Goal: Participate in discussion: Engage in conversation with other users on a specific topic

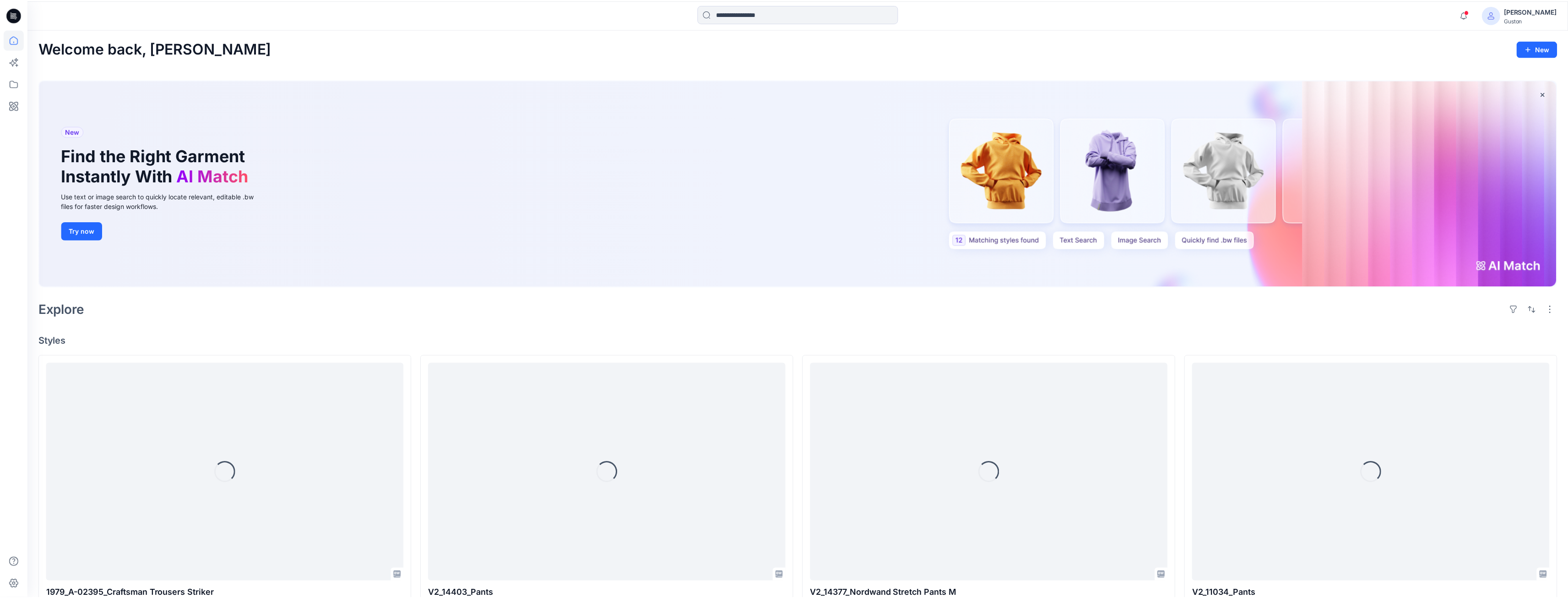
scroll to position [137, 0]
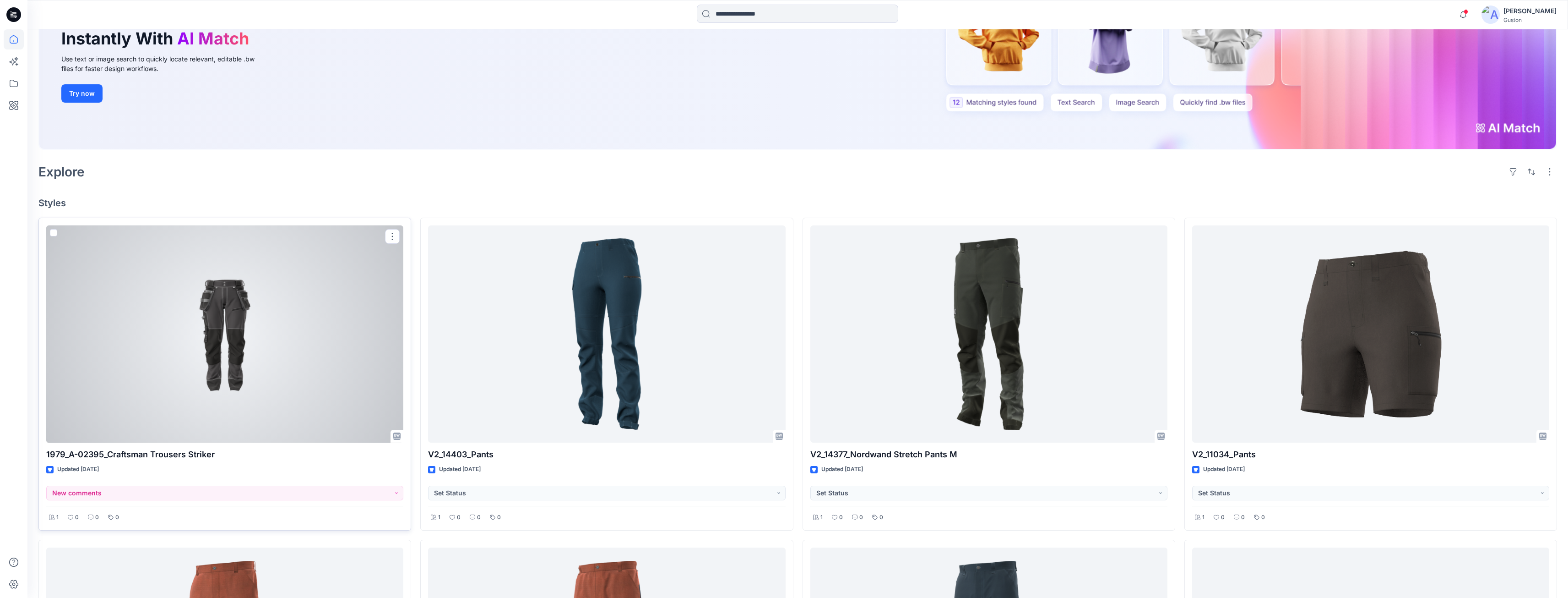
click at [326, 402] on div at bounding box center [225, 335] width 357 height 218
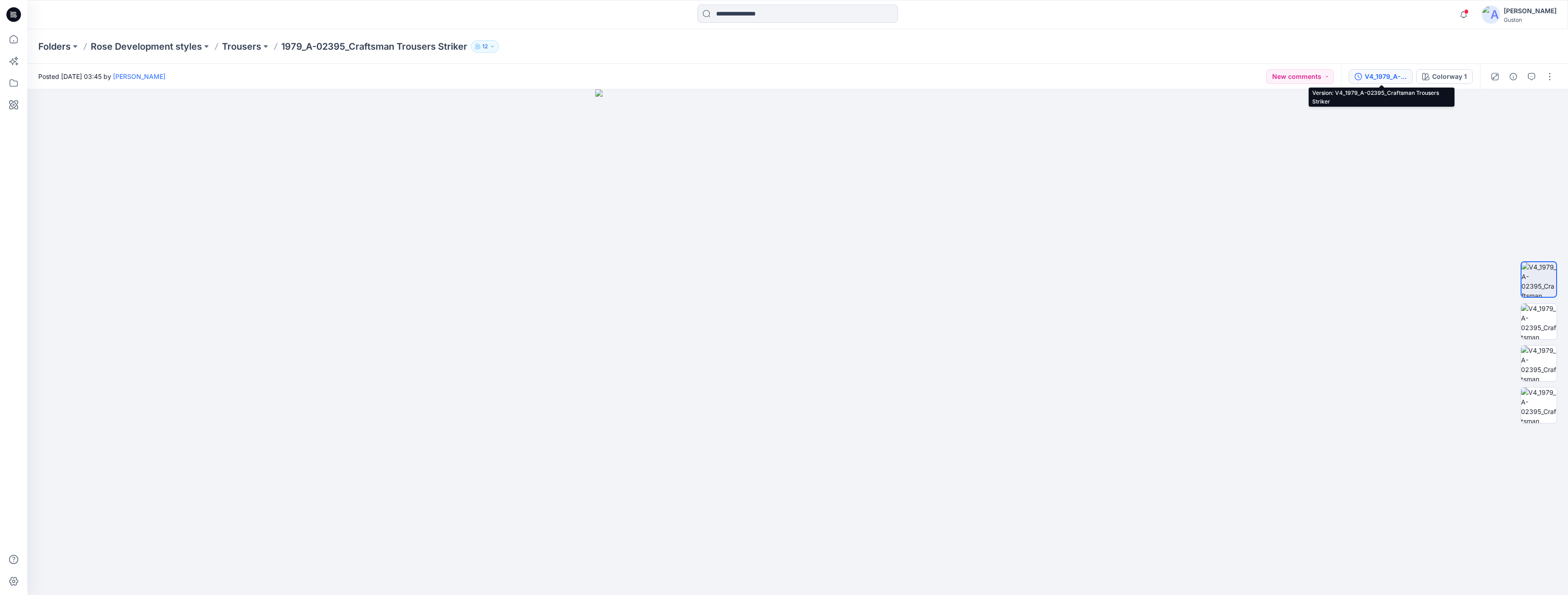
click at [1387, 76] on div "V4_1979_A-02395_Craftsman Trousers Striker" at bounding box center [1385, 77] width 42 height 10
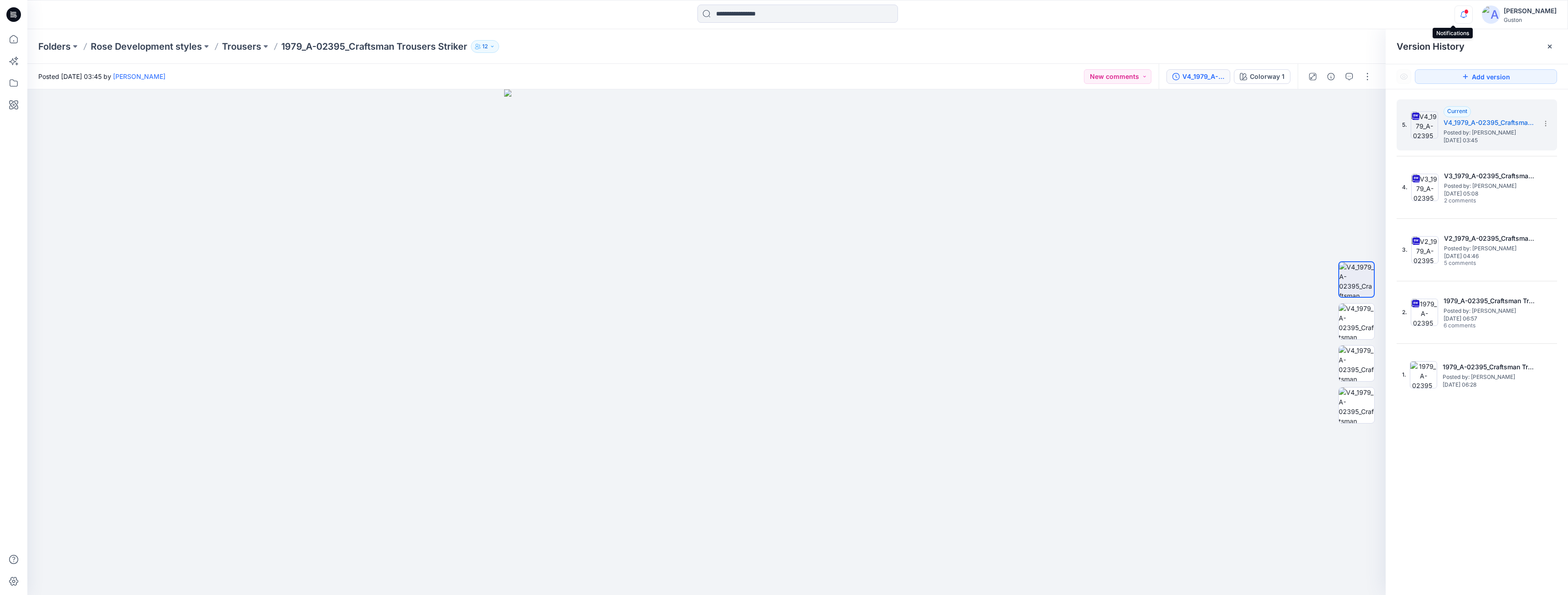
click at [1455, 15] on icon "button" at bounding box center [1463, 14] width 18 height 18
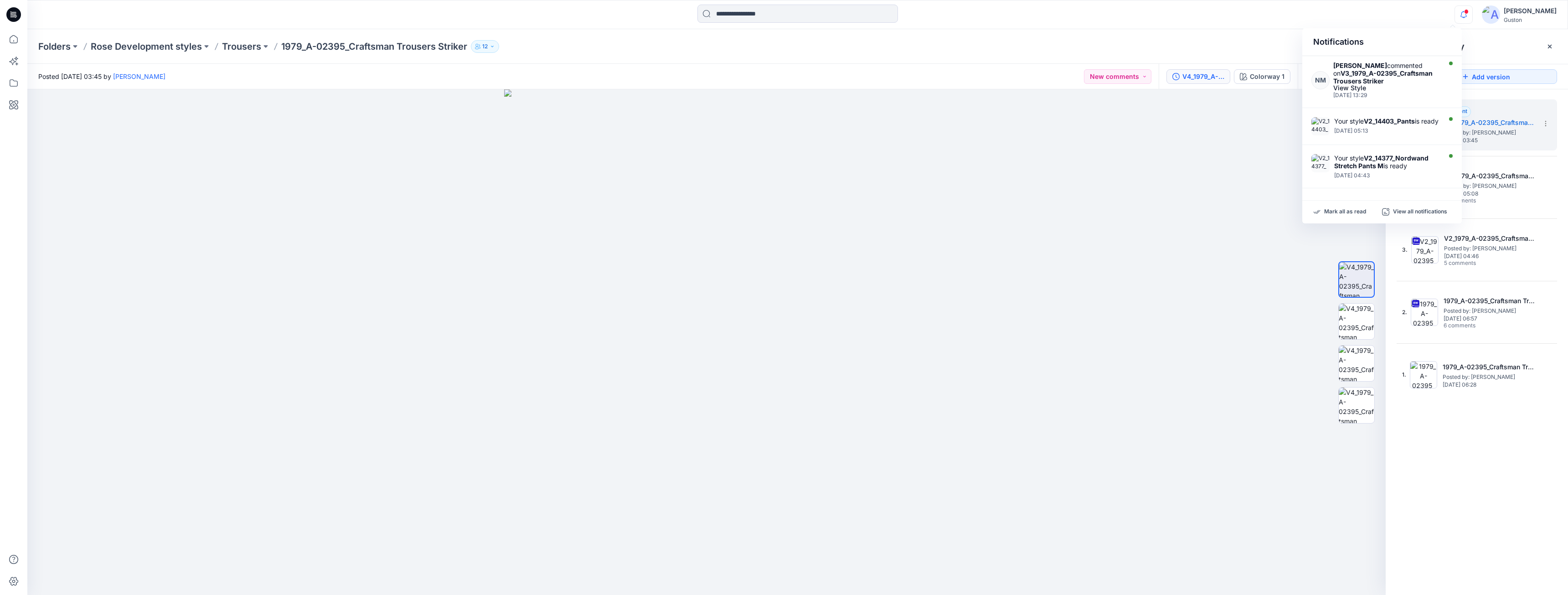
click at [1277, 19] on div "Notifications NM [PERSON_NAME] commented on V3_1979_A-02395_Craftsman Trousers …" at bounding box center [797, 14] width 1540 height 20
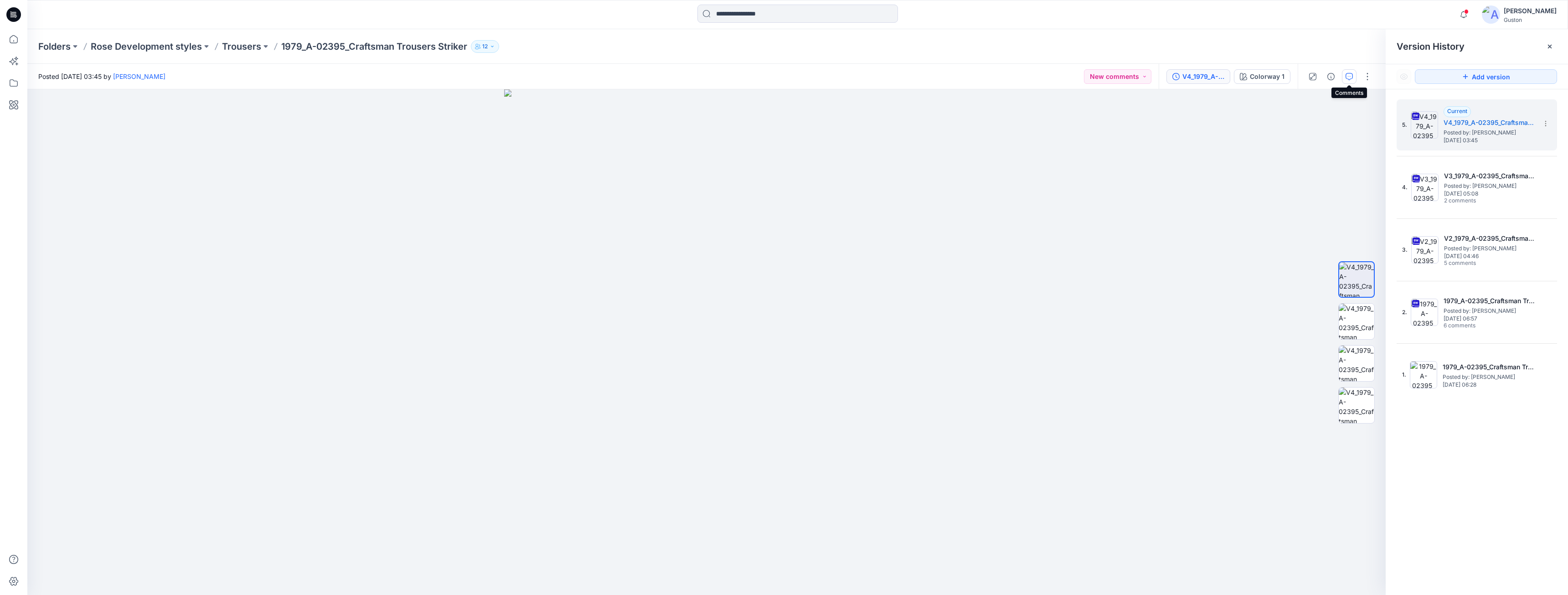
click at [1348, 79] on icon "button" at bounding box center [1349, 77] width 7 height 7
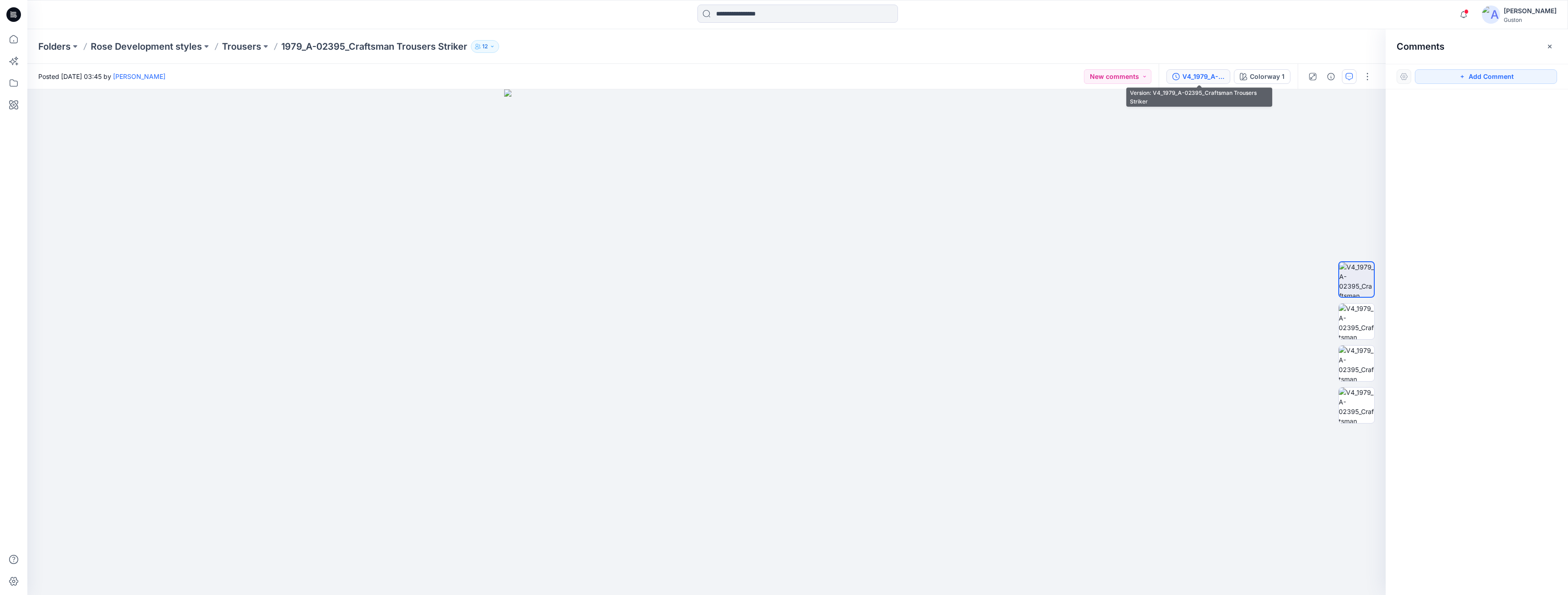
click at [1184, 78] on div "V4_1979_A-02395_Craftsman Trousers Striker" at bounding box center [1202, 77] width 42 height 10
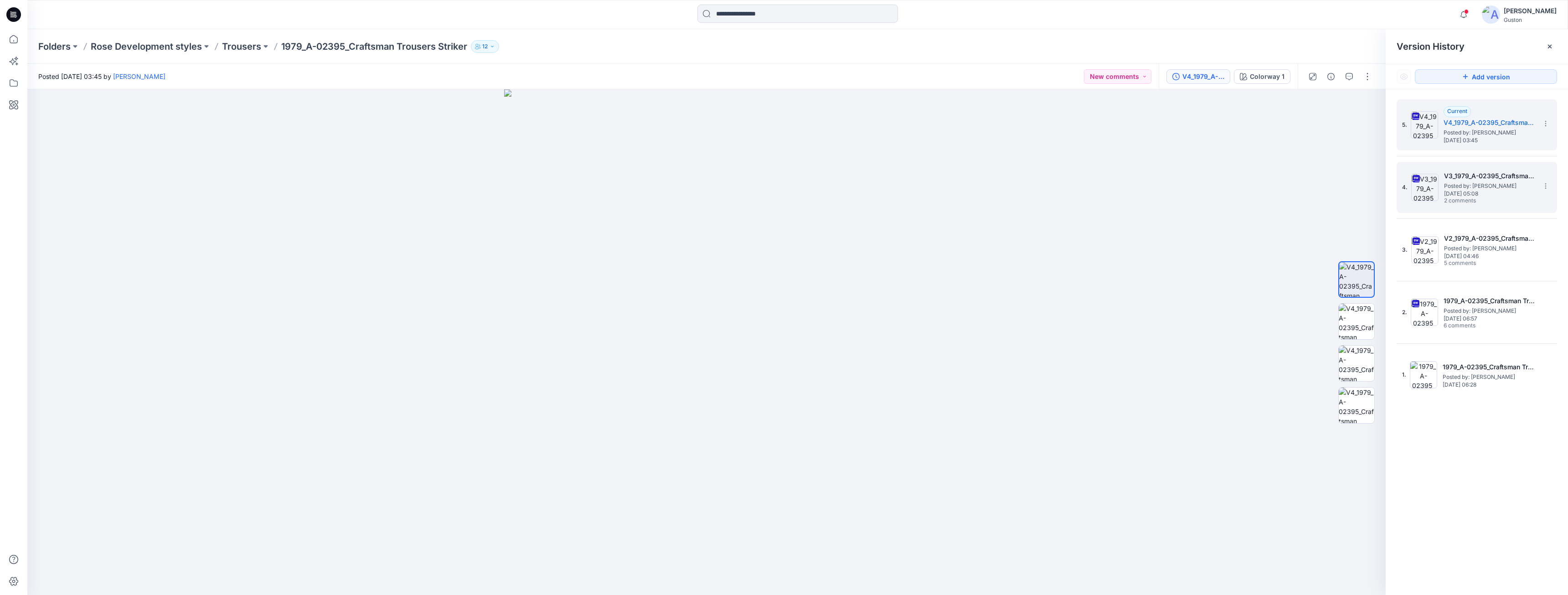
click at [1481, 186] on span "Posted by: [PERSON_NAME]" at bounding box center [1489, 186] width 91 height 9
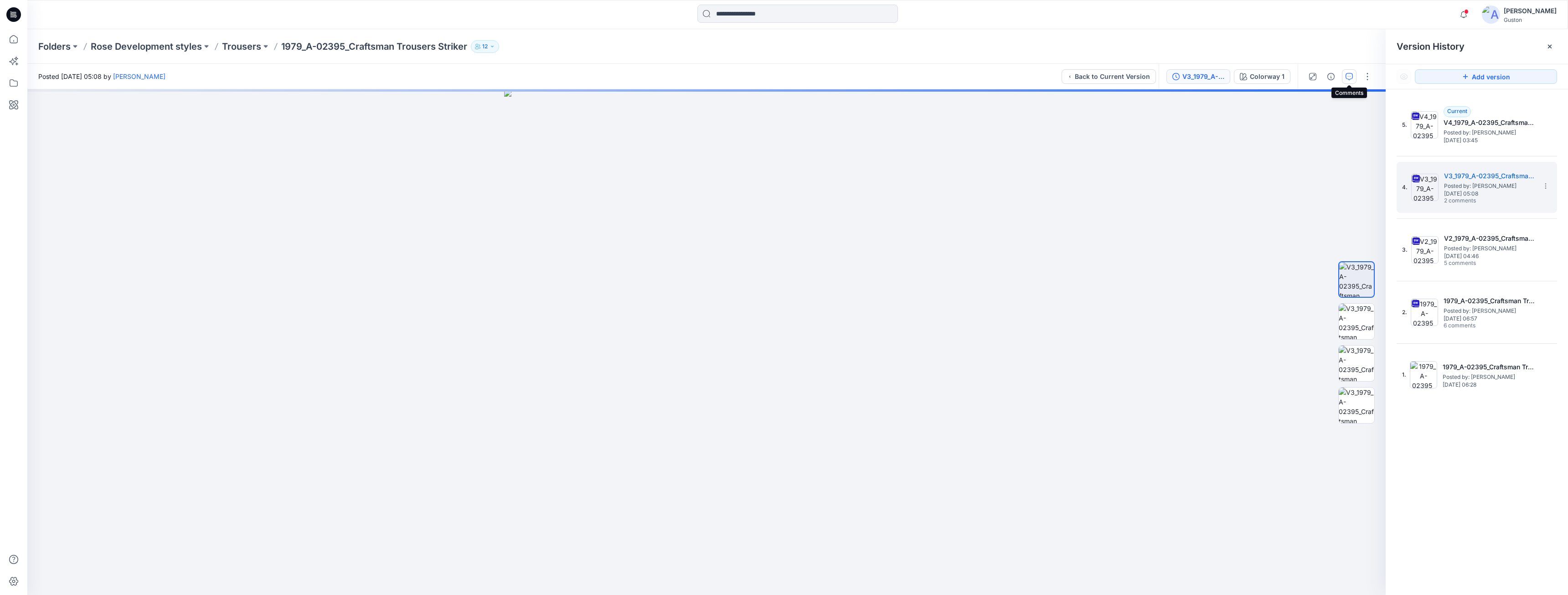
click at [1349, 80] on icon "button" at bounding box center [1349, 77] width 7 height 7
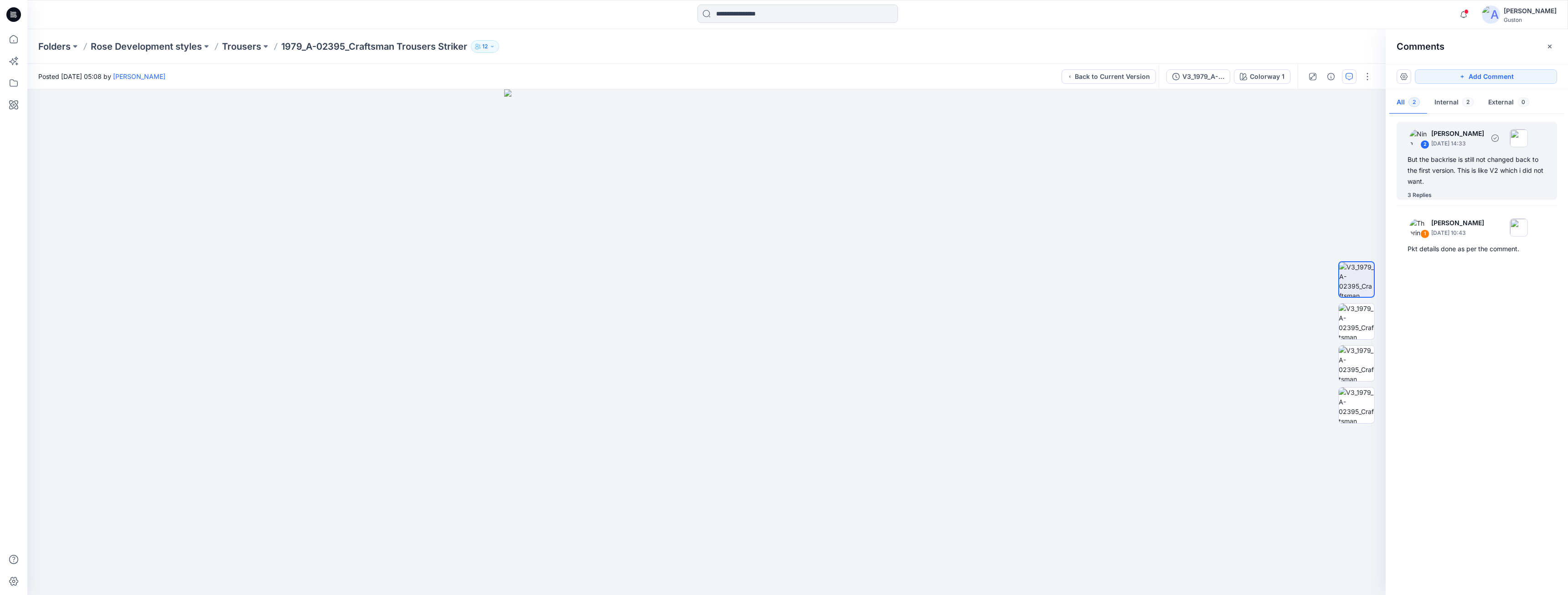
click at [1431, 171] on div "But the backrise is still not changed back to the first version. This is like V…" at bounding box center [1476, 170] width 138 height 33
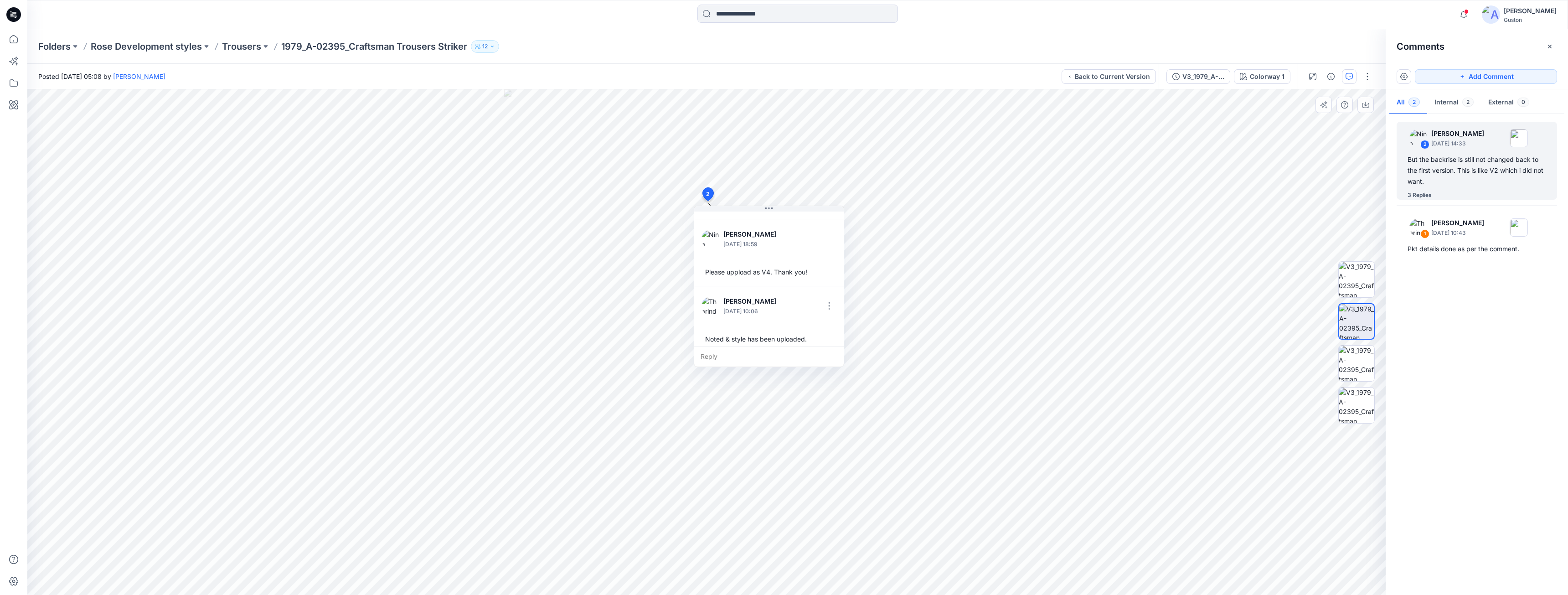
scroll to position [160, 0]
click at [1503, 227] on button "button" at bounding box center [1495, 227] width 15 height 15
click at [1419, 171] on div "But the backrise is still not changed back to the first version. This is like V…" at bounding box center [1476, 170] width 138 height 33
click at [1450, 171] on div "But the backrise is still not changed back to the first version. This is like V…" at bounding box center [1476, 170] width 138 height 33
drag, startPoint x: 1471, startPoint y: 235, endPoint x: 1471, endPoint y: 240, distance: 5.0
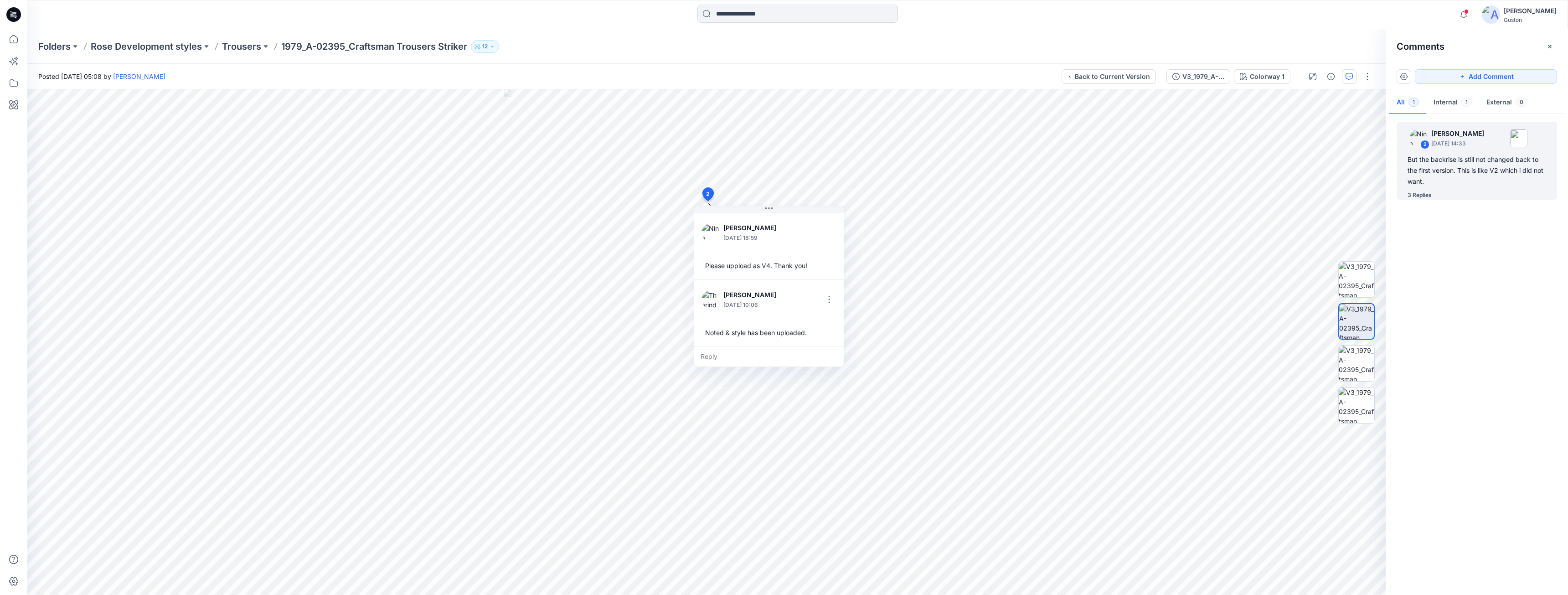
click at [1471, 240] on div "2 [PERSON_NAME] [DATE] 14:33 But the backrise is still not changed back to the …" at bounding box center [1476, 352] width 182 height 472
click at [1438, 235] on div "2 [PERSON_NAME] [DATE] 14:33 But the backrise is still not changed back to the …" at bounding box center [1476, 352] width 182 height 472
click at [1448, 104] on button "Internal 1" at bounding box center [1452, 102] width 53 height 23
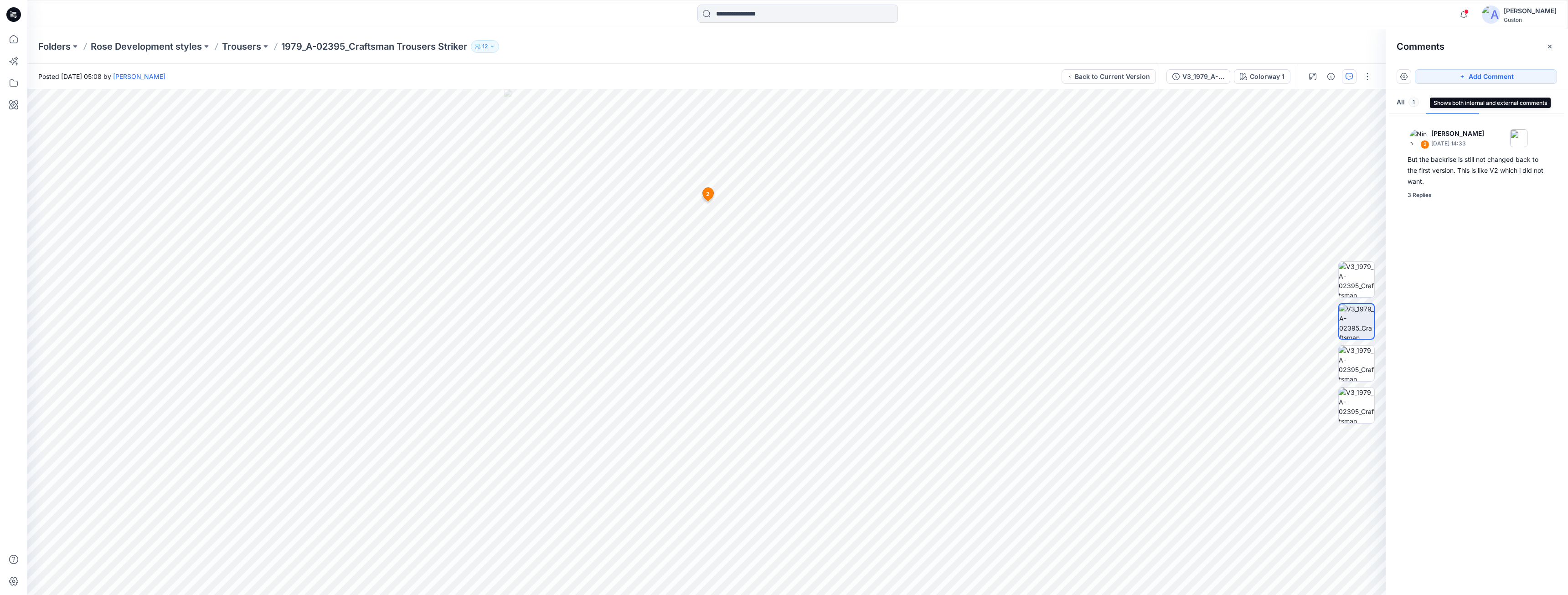
click at [1404, 101] on button "All 1" at bounding box center [1407, 102] width 36 height 23
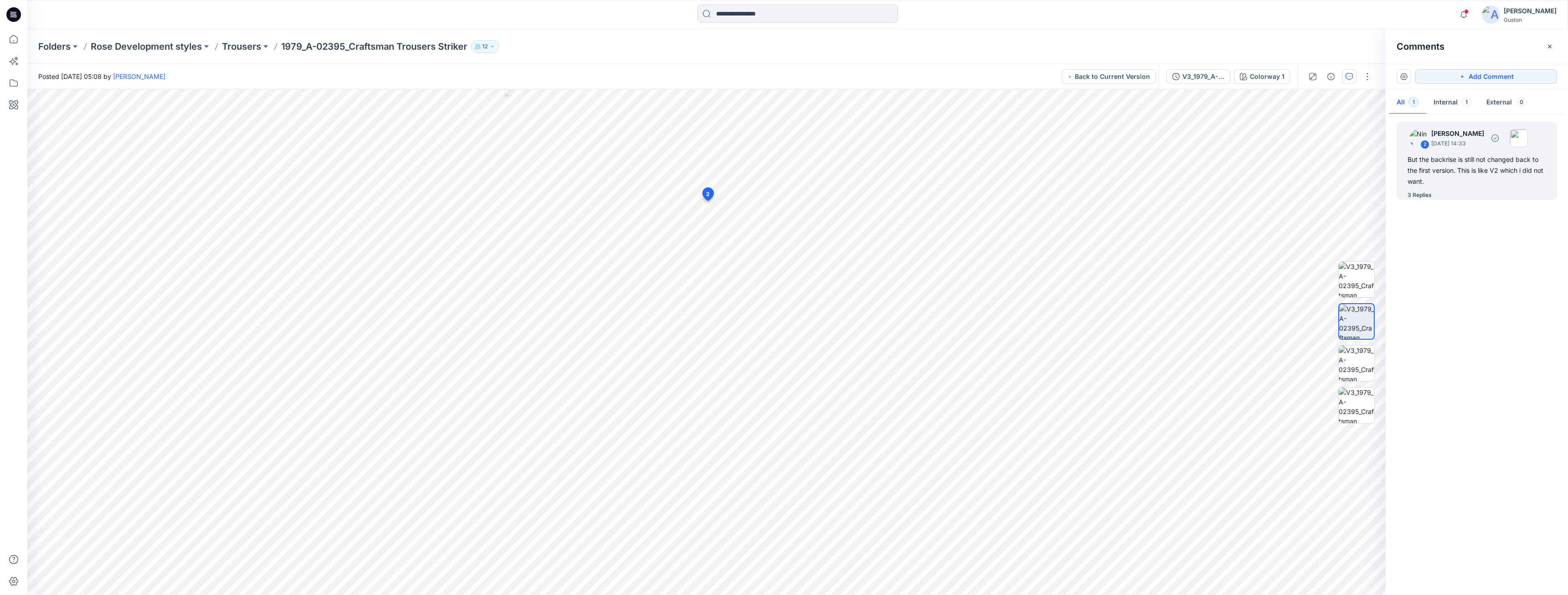
click at [1447, 171] on div "But the backrise is still not changed back to the first version. This is like V…" at bounding box center [1476, 170] width 138 height 33
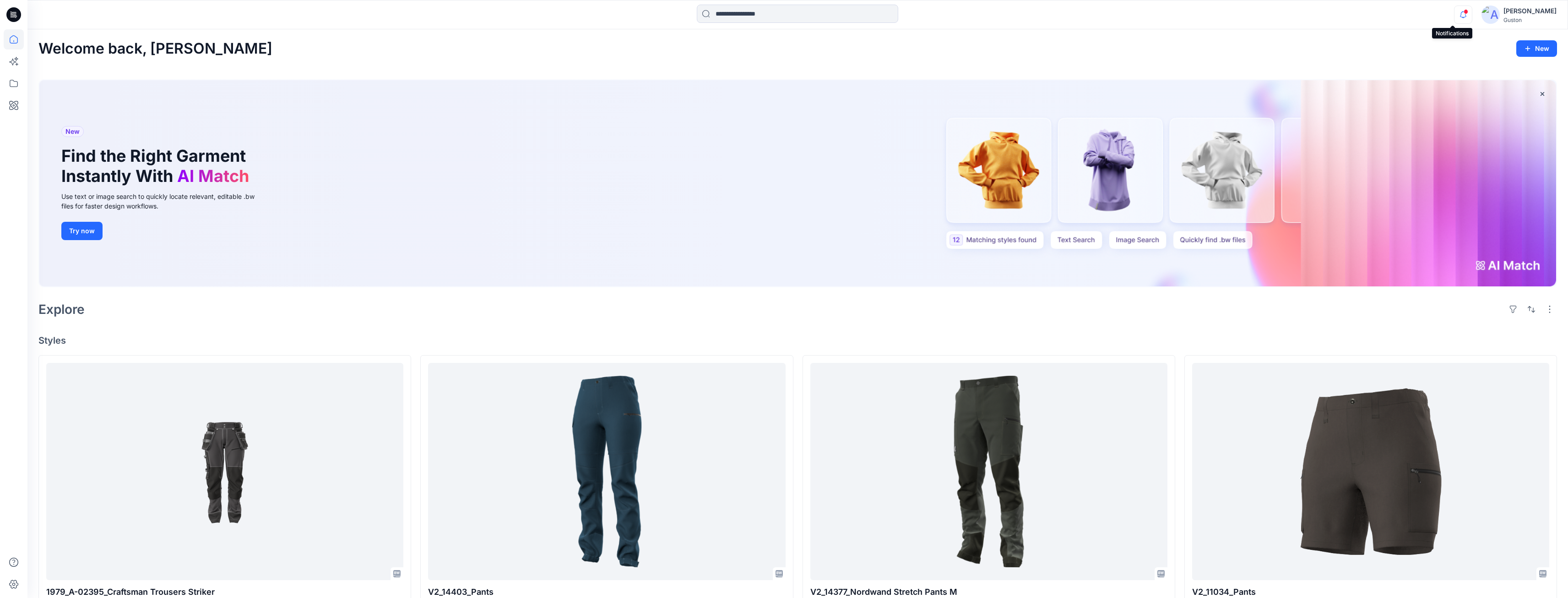
click at [1455, 17] on icon "button" at bounding box center [1464, 14] width 18 height 18
